Goal: Information Seeking & Learning: Learn about a topic

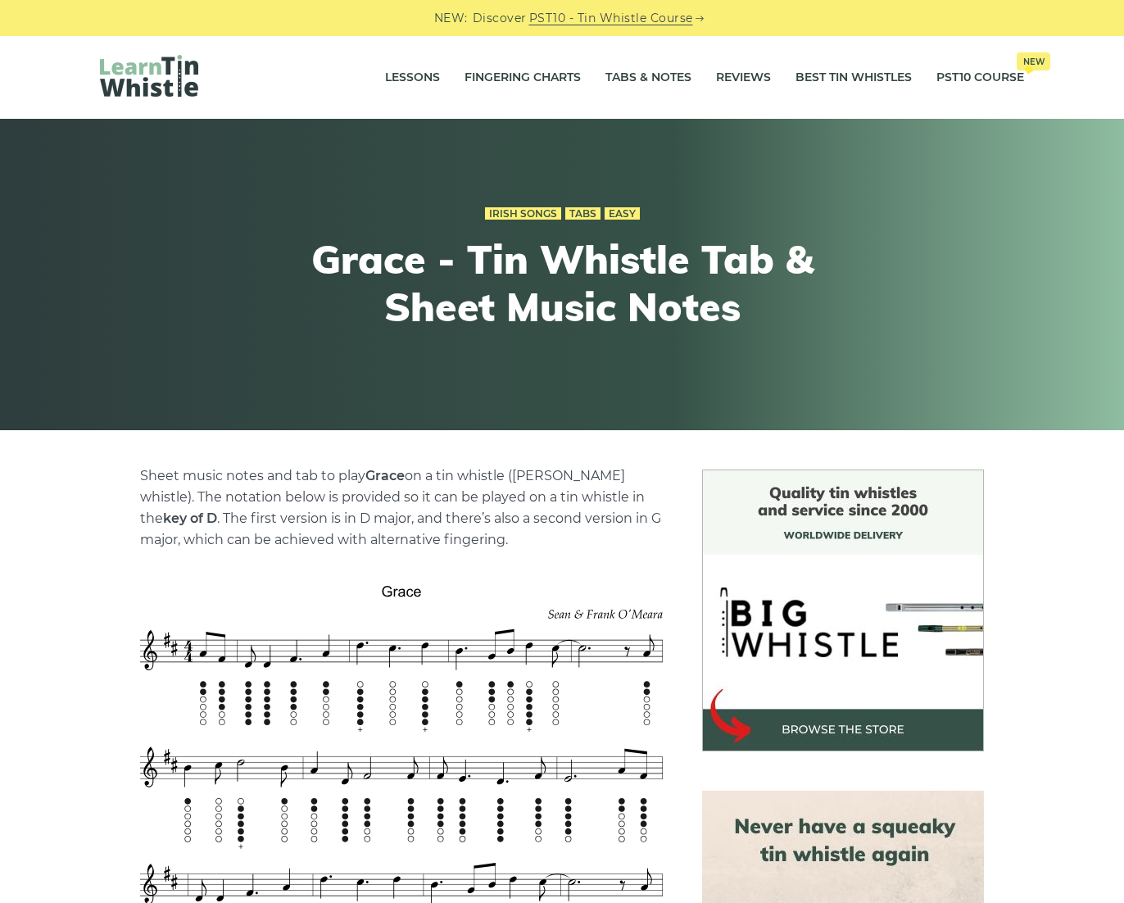
scroll to position [21, 0]
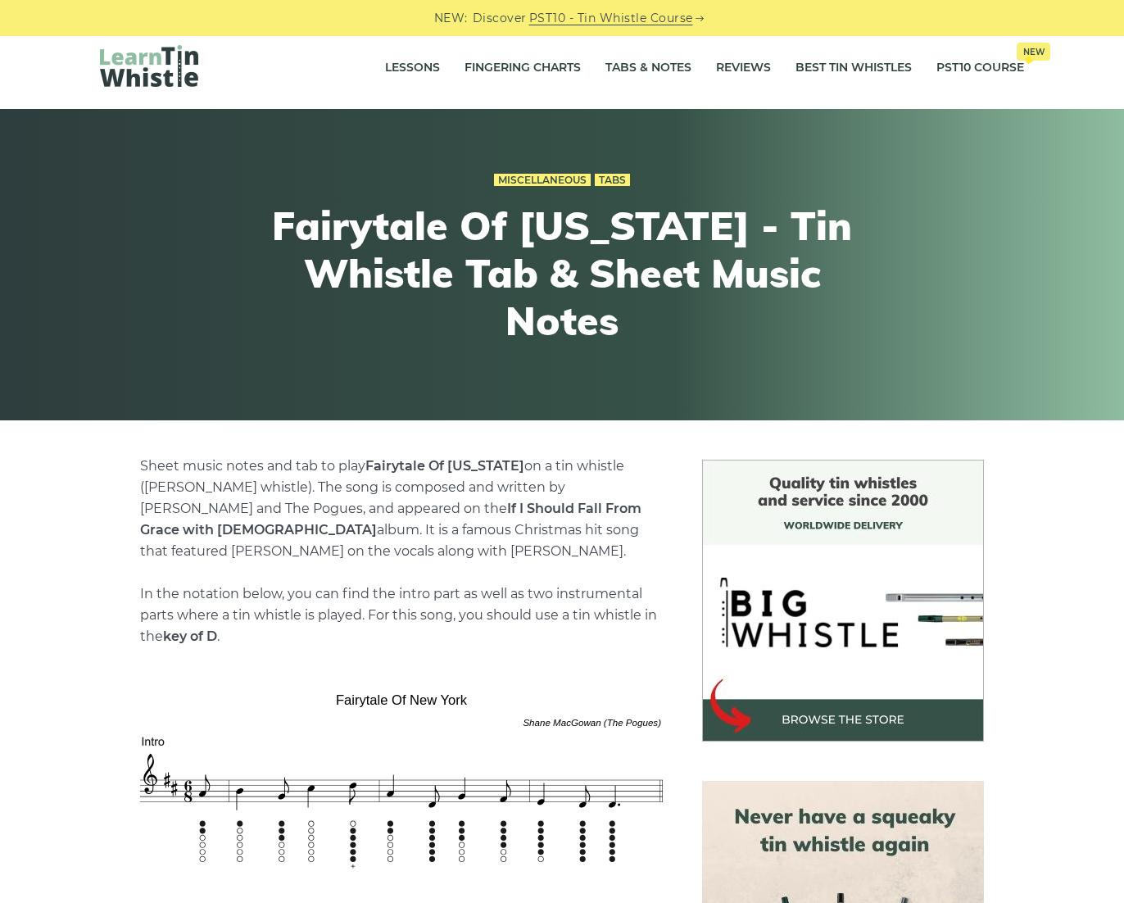
scroll to position [20, 0]
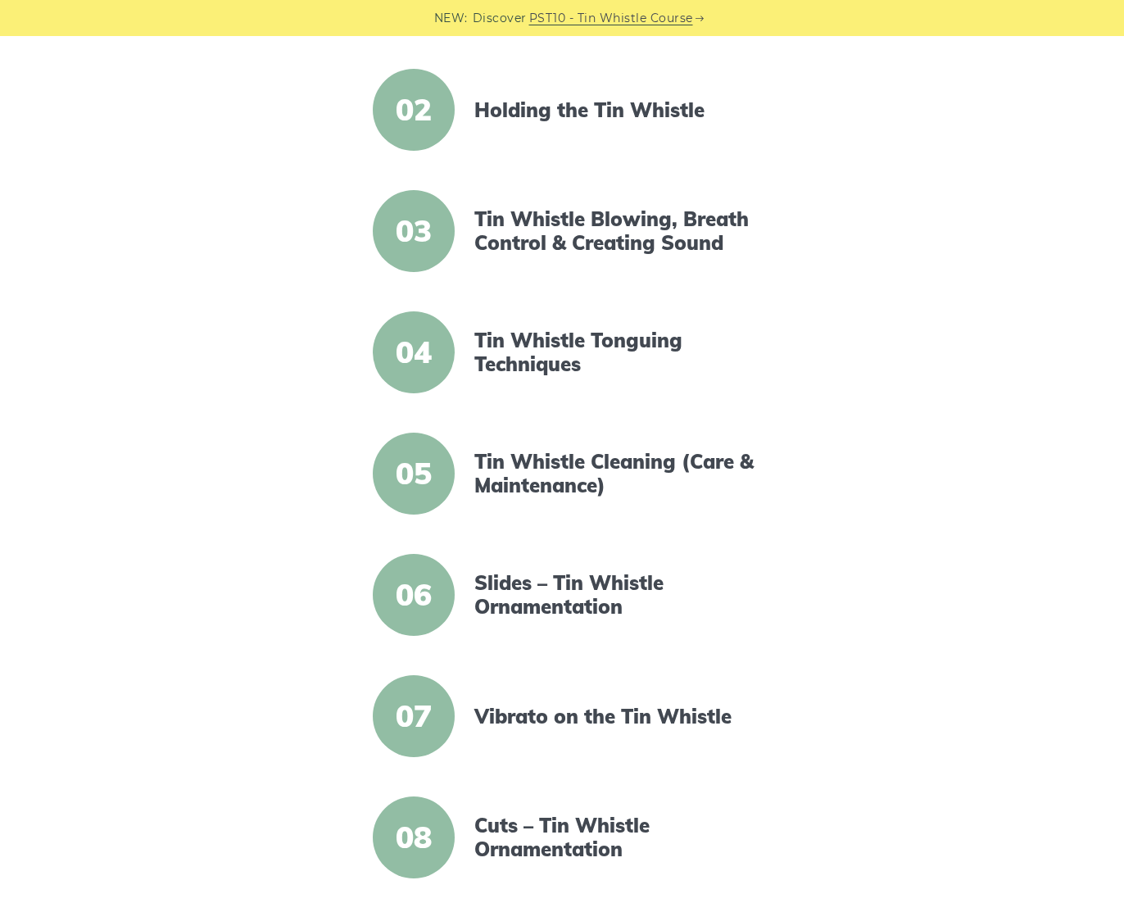
scroll to position [558, 0]
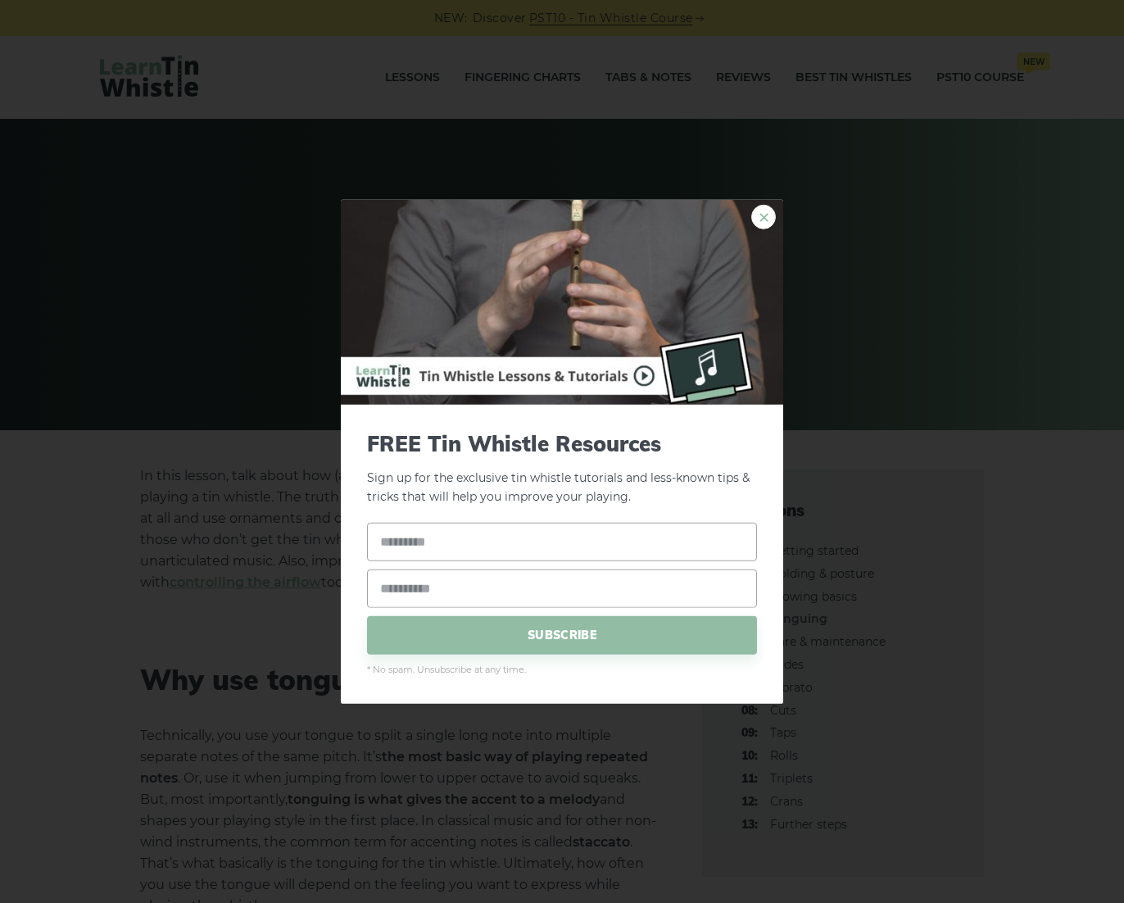
click at [767, 212] on link "×" at bounding box center [763, 217] width 25 height 25
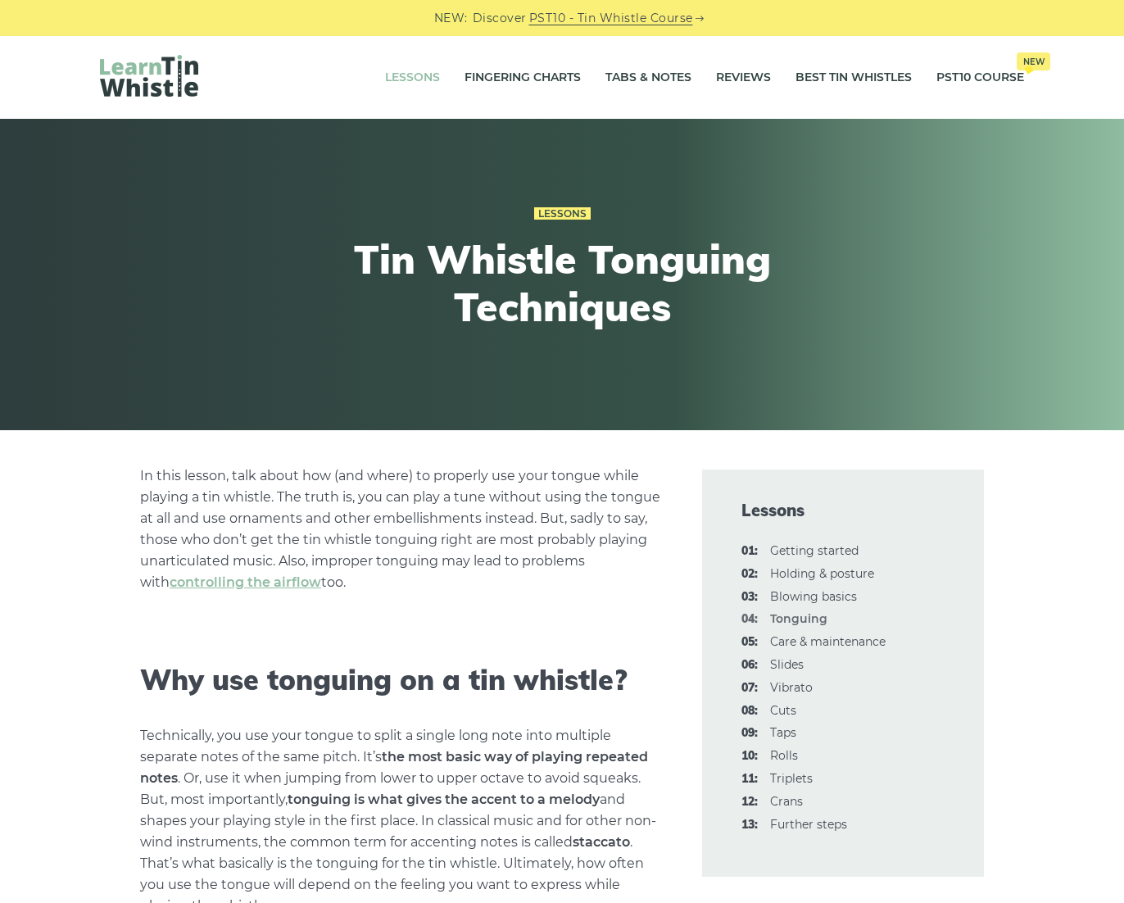
click at [385, 74] on link "Lessons" at bounding box center [412, 77] width 55 height 41
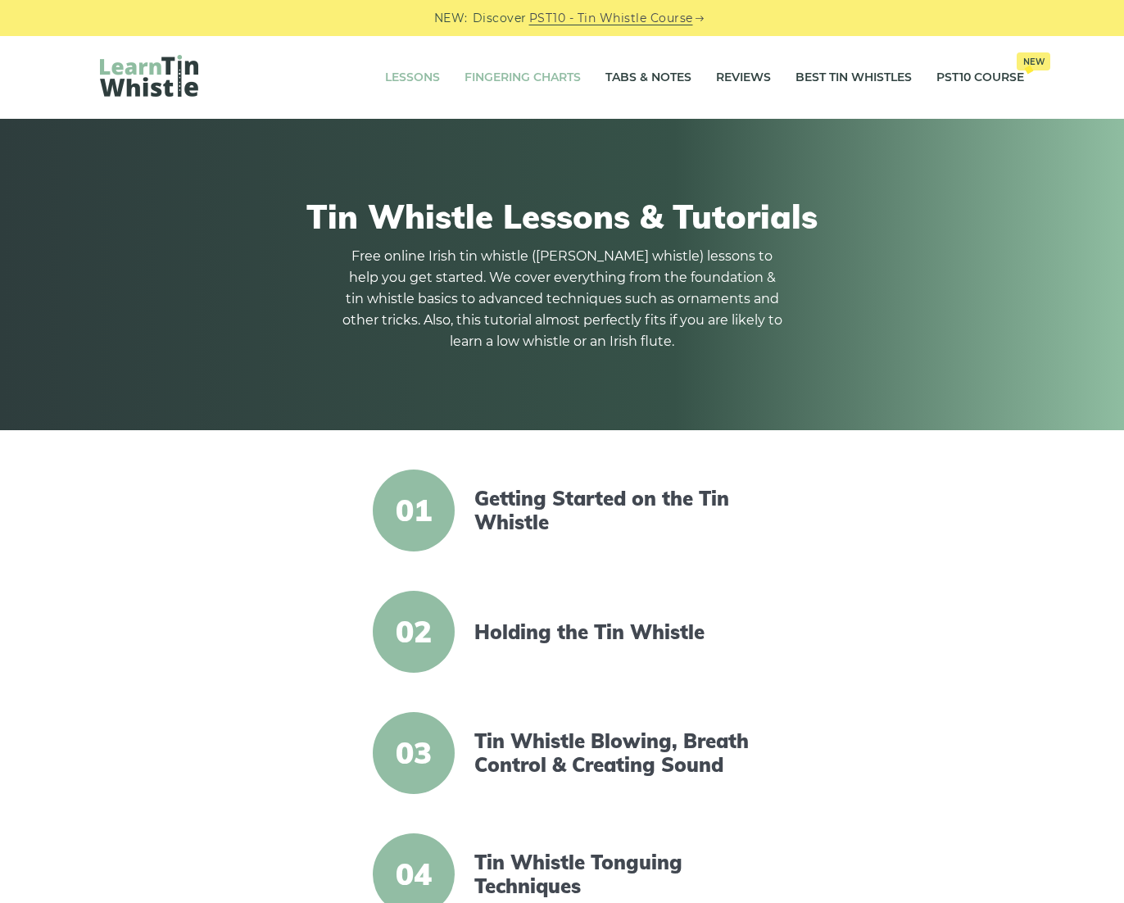
click at [513, 70] on link "Fingering Charts" at bounding box center [523, 77] width 116 height 41
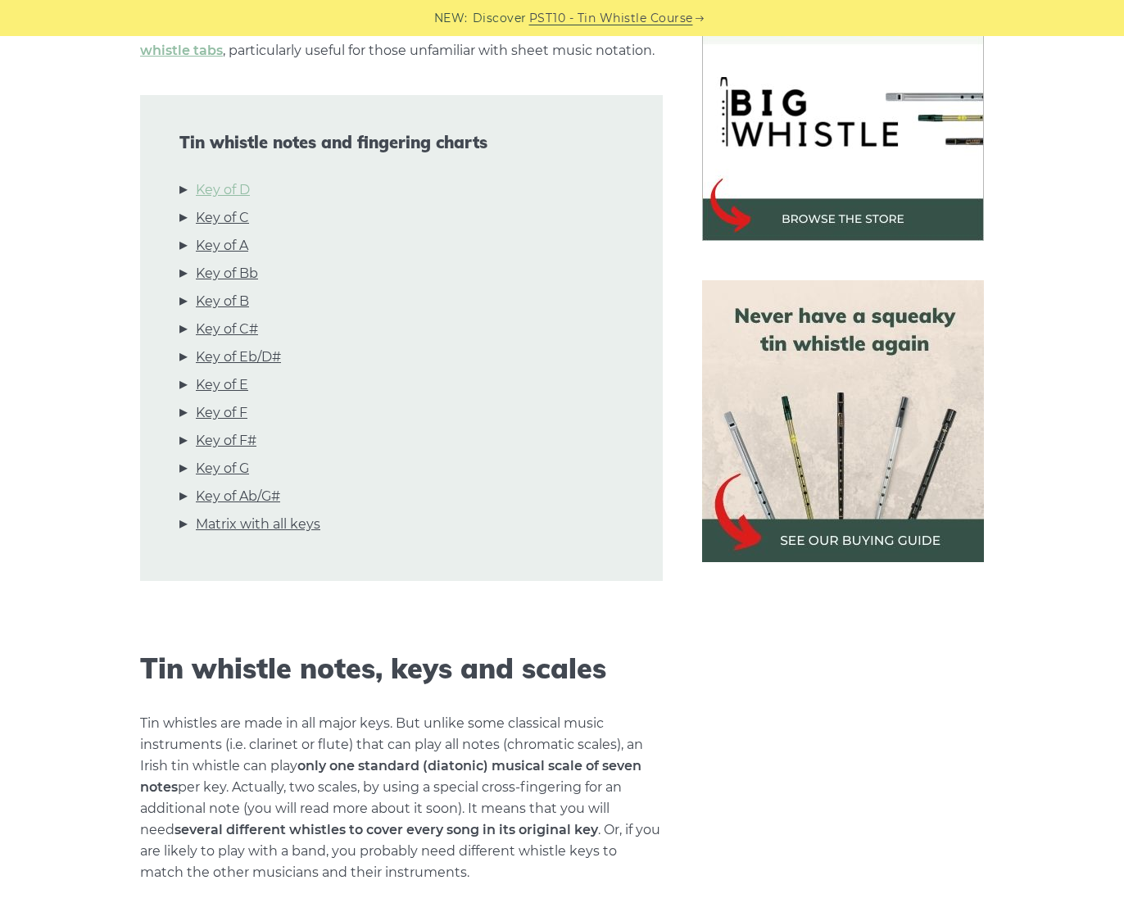
click at [220, 190] on link "Key of D" at bounding box center [223, 189] width 54 height 21
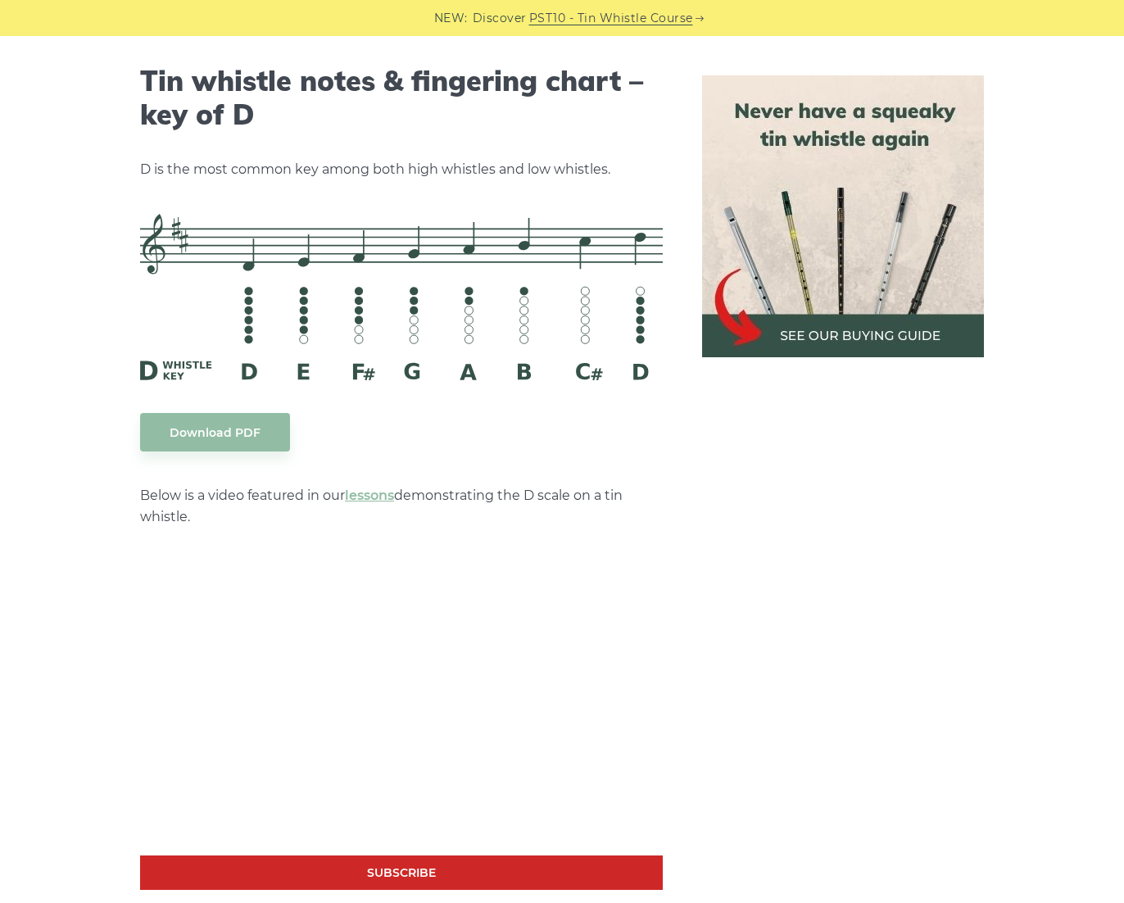
scroll to position [2553, 0]
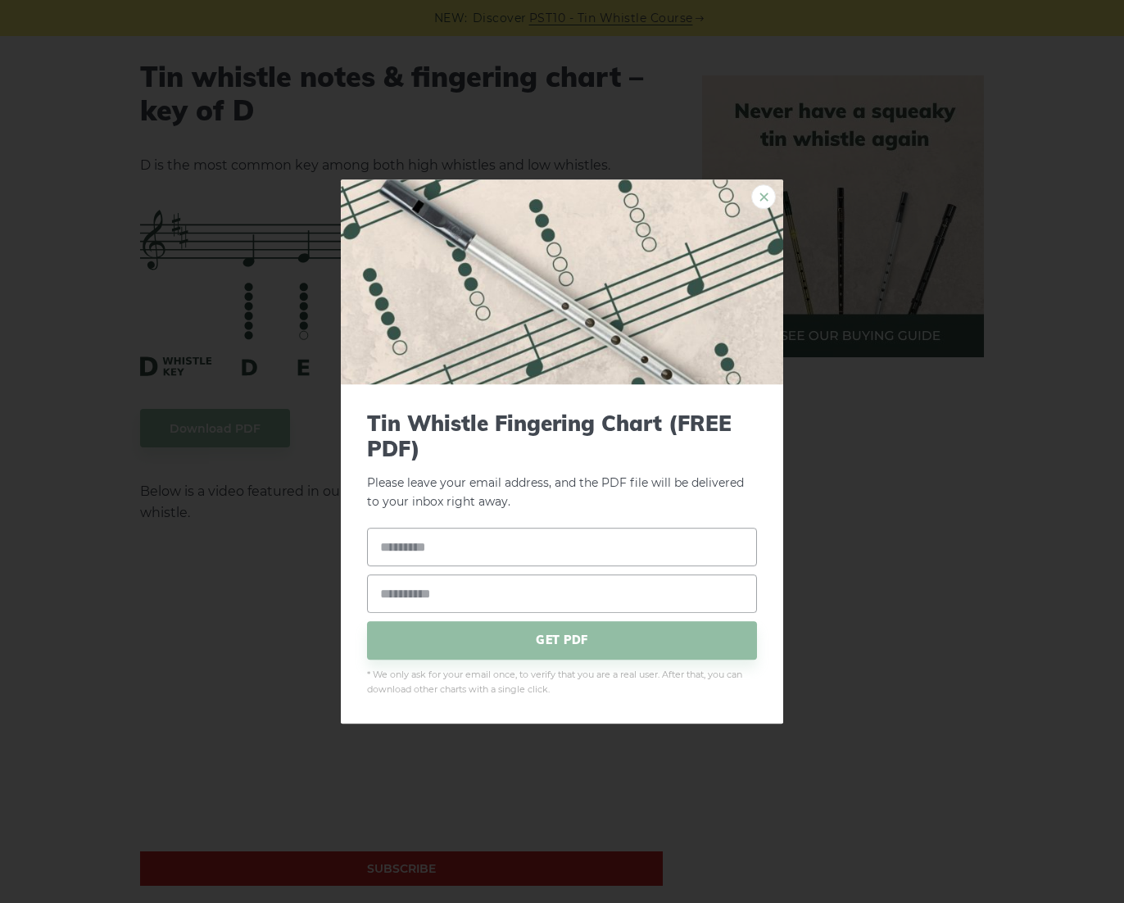
click at [755, 199] on link "×" at bounding box center [763, 196] width 25 height 25
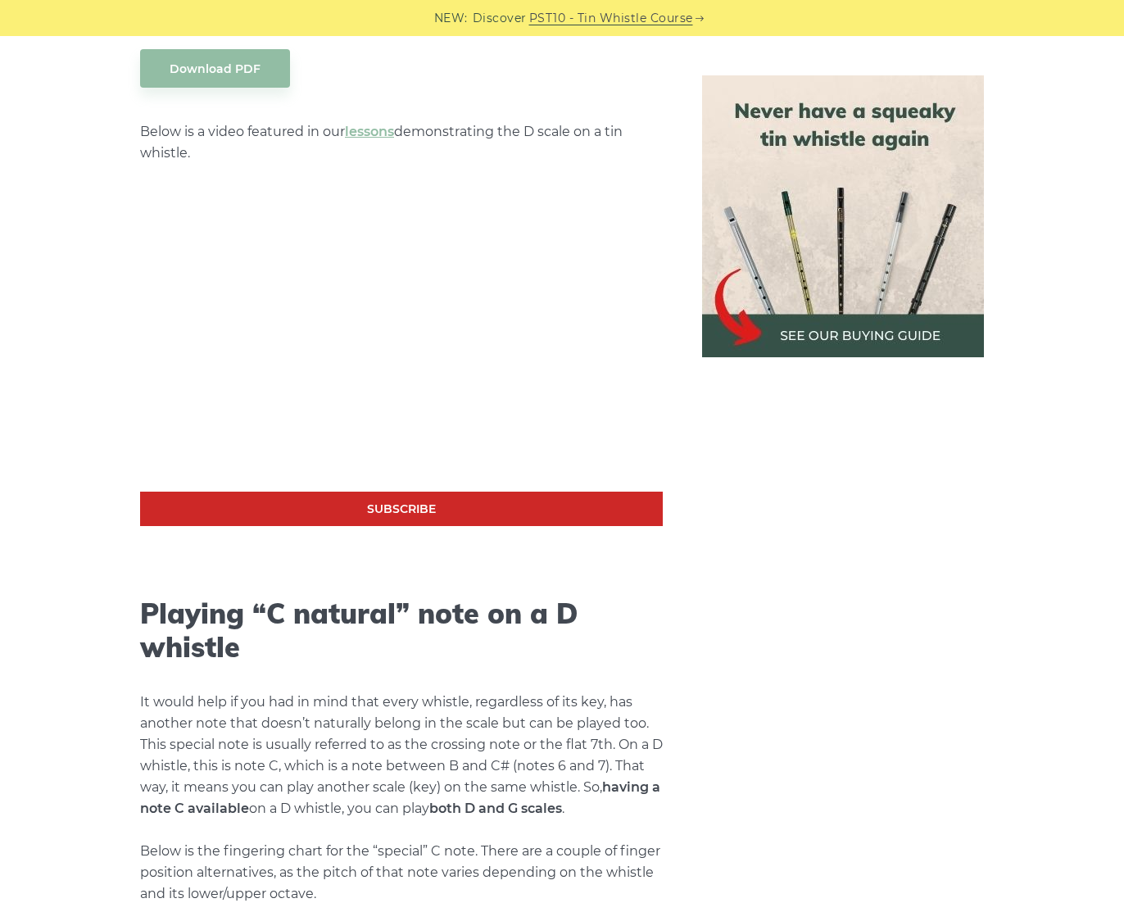
scroll to position [3249, 0]
